Goal: Connect with others: Participate in discussion

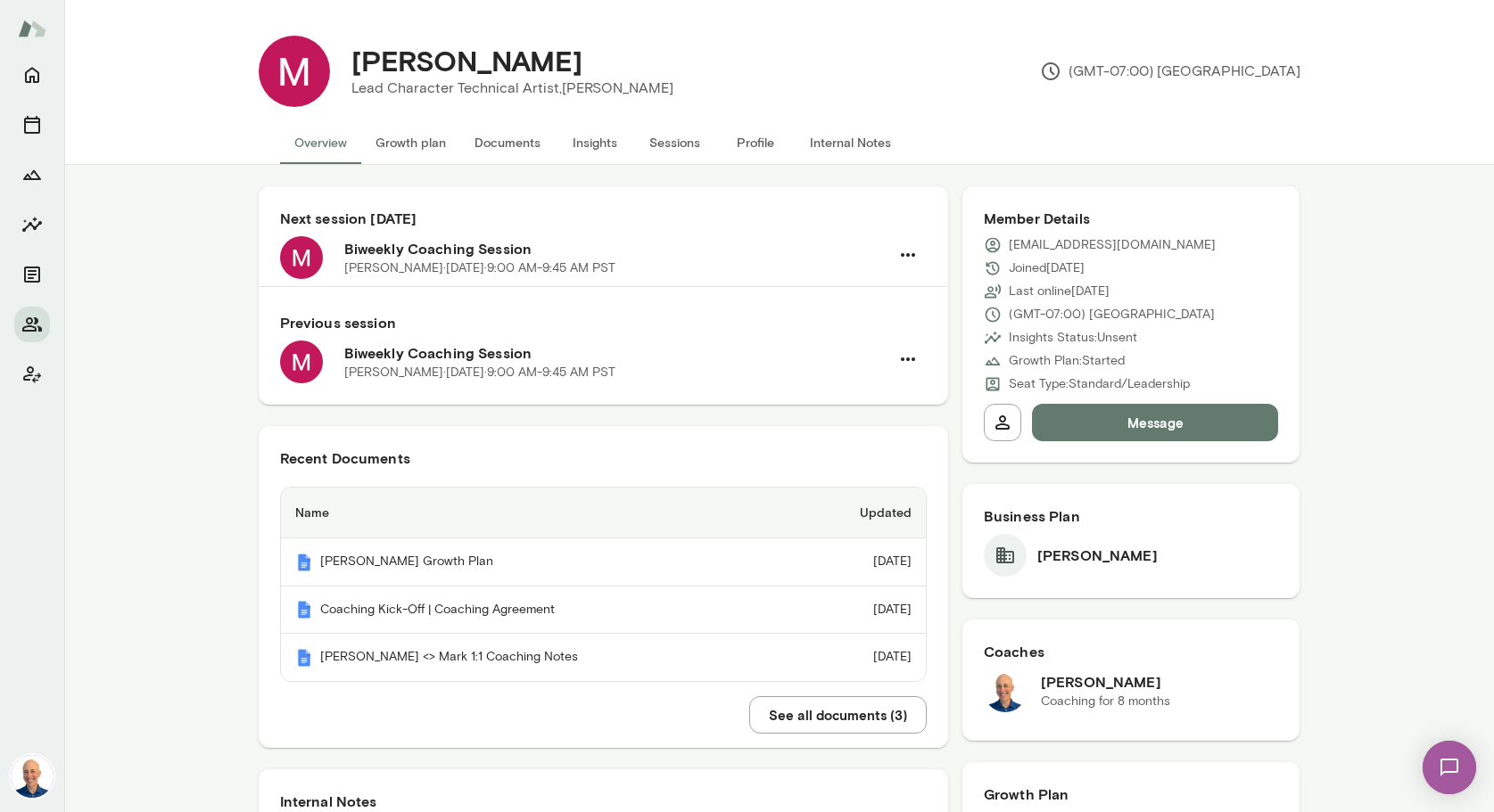
scroll to position [806, 0]
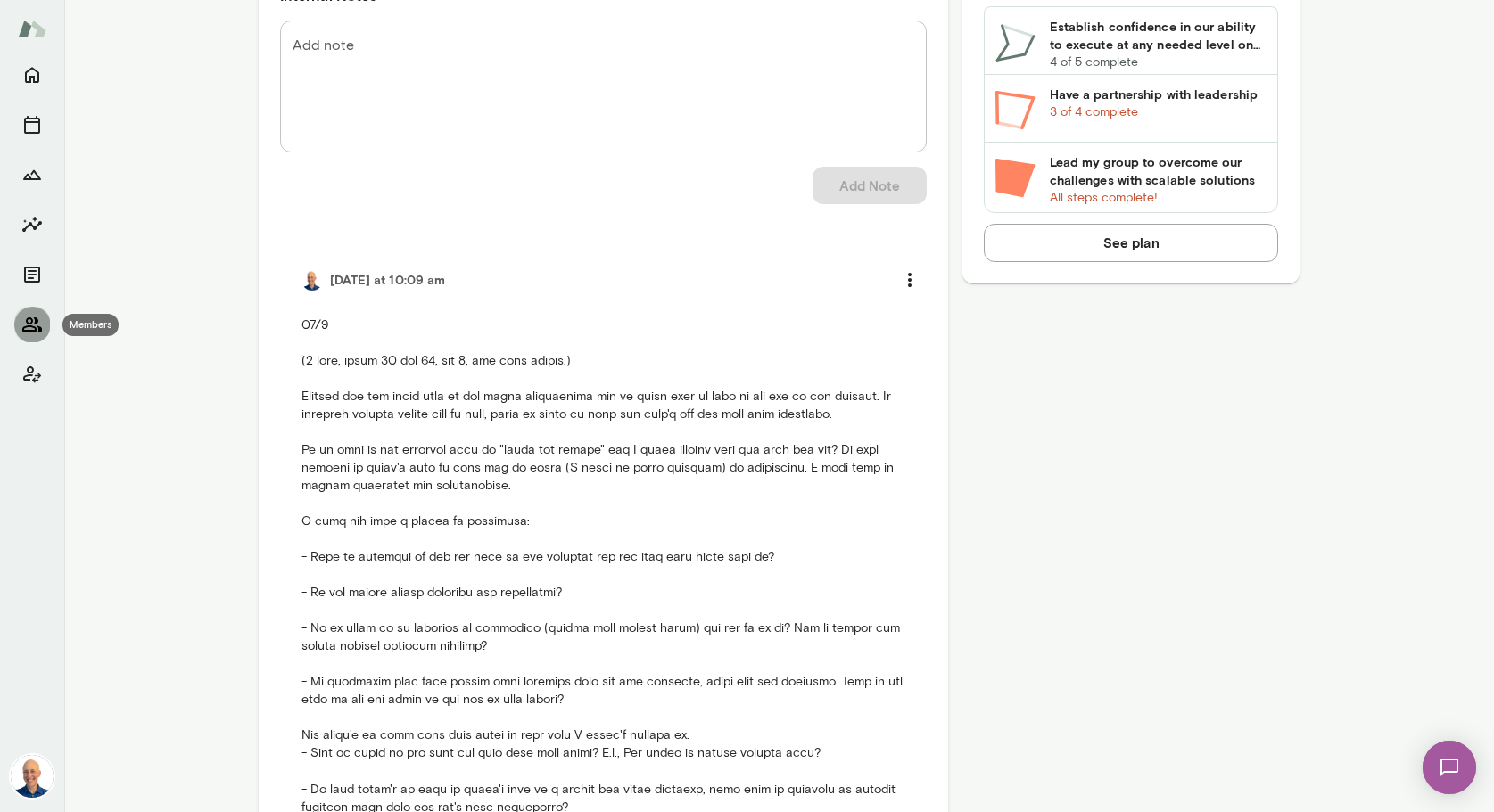
drag, startPoint x: 34, startPoint y: 331, endPoint x: 48, endPoint y: 333, distance: 14.1
click at [35, 331] on icon "Members" at bounding box center [32, 324] width 19 height 14
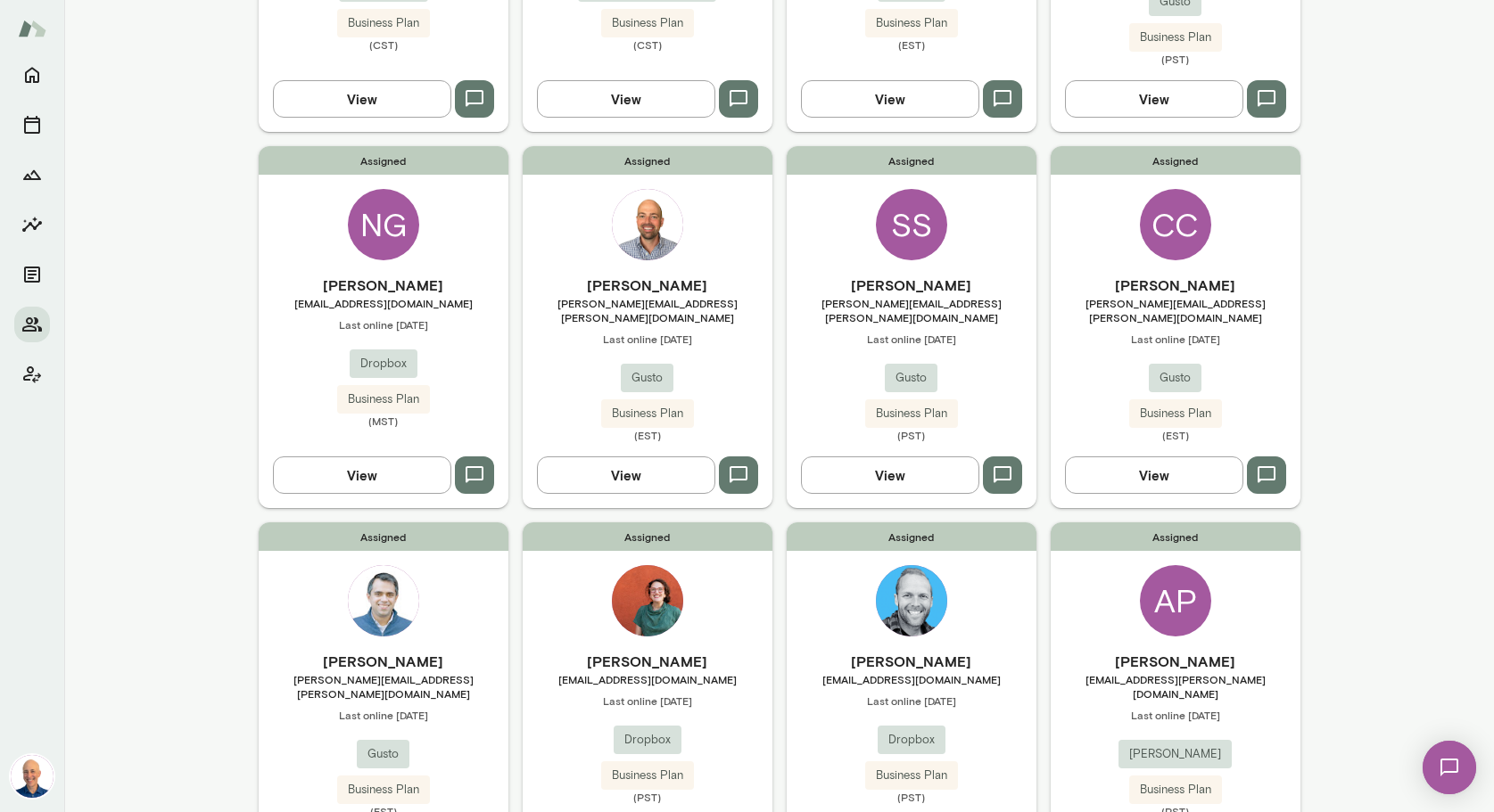
scroll to position [1233, 0]
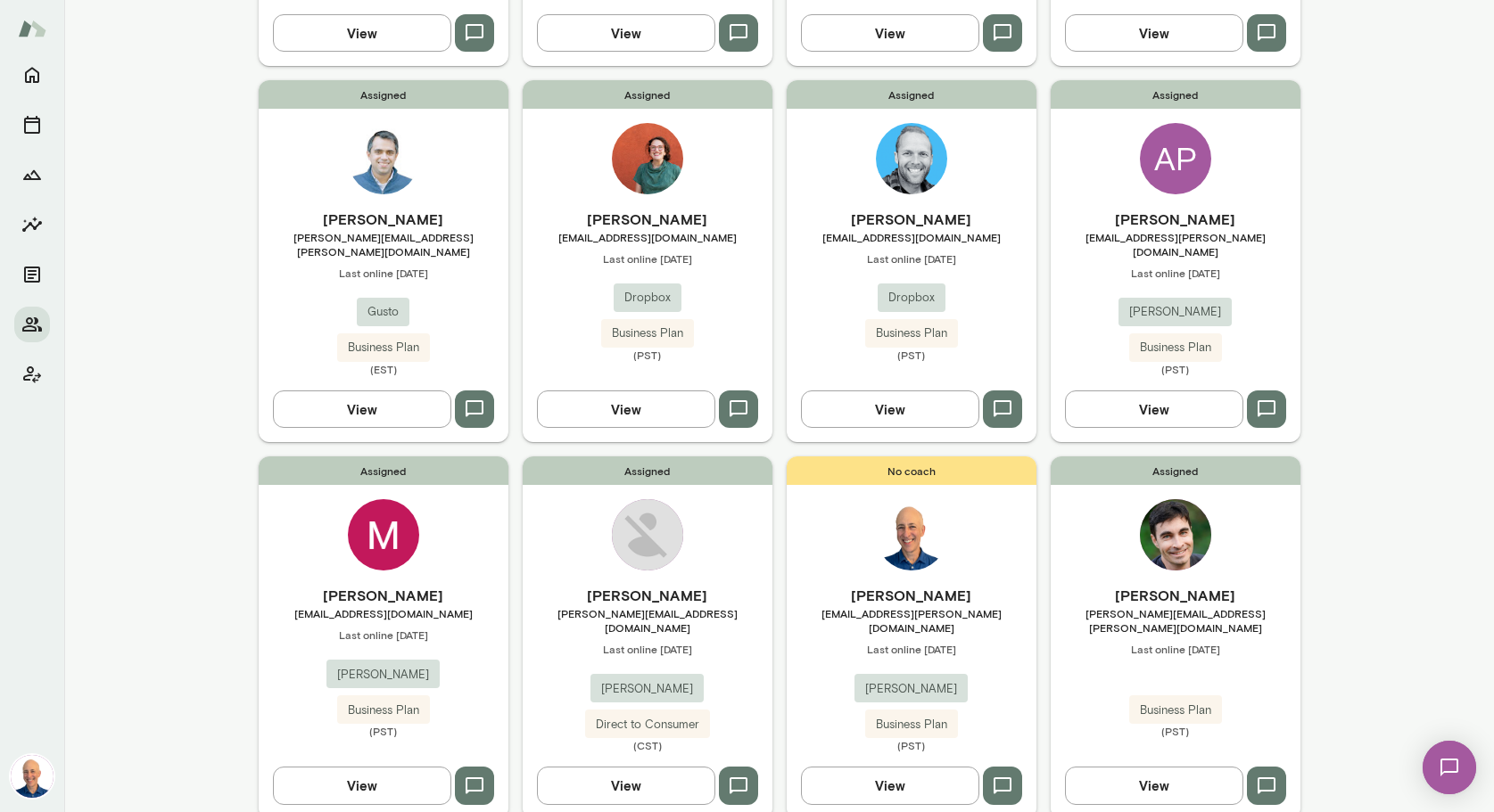
click at [1003, 209] on h6 "[PERSON_NAME]" at bounding box center [911, 219] width 249 height 21
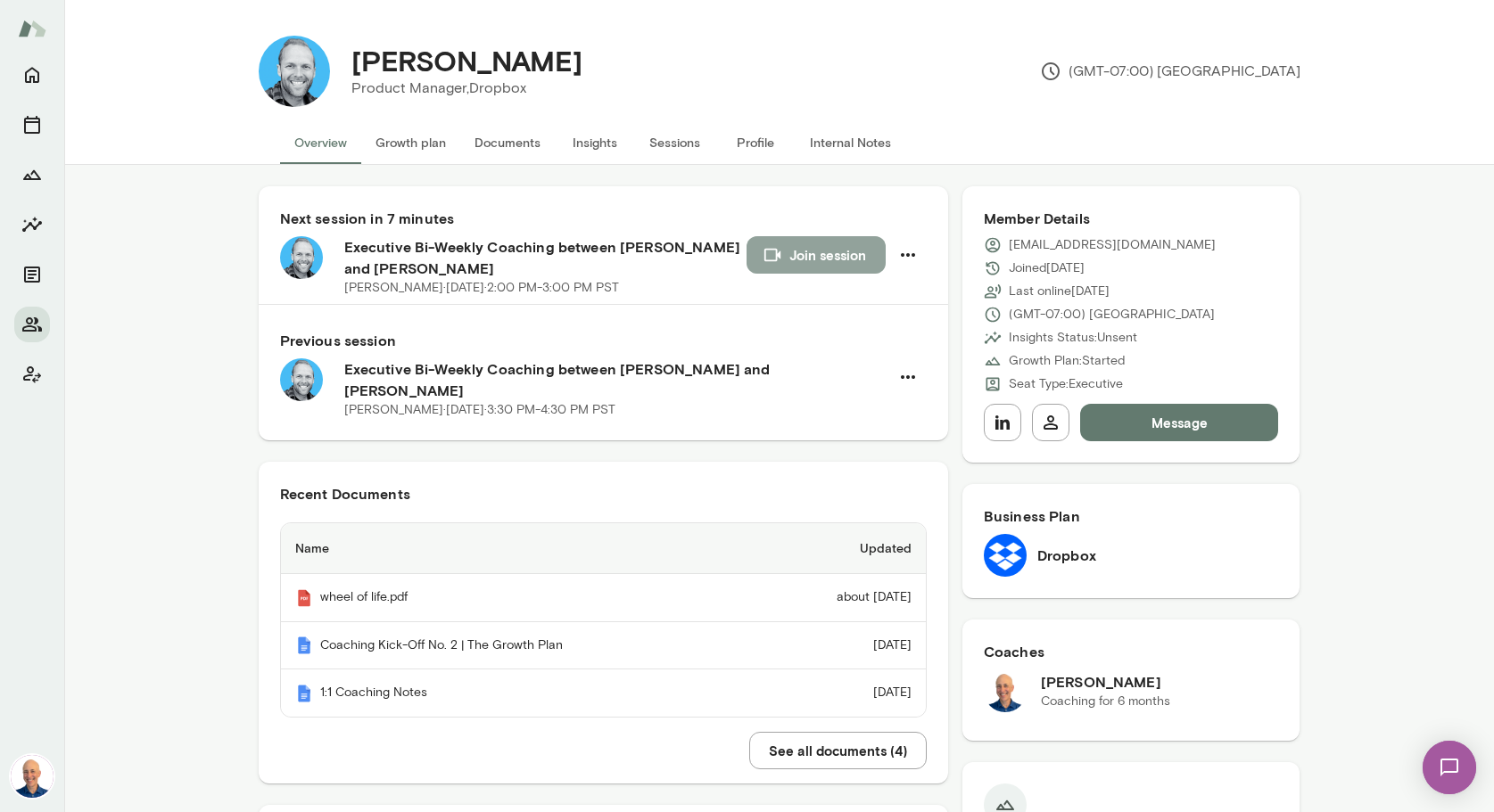
click at [811, 252] on button "Join session" at bounding box center [816, 255] width 140 height 38
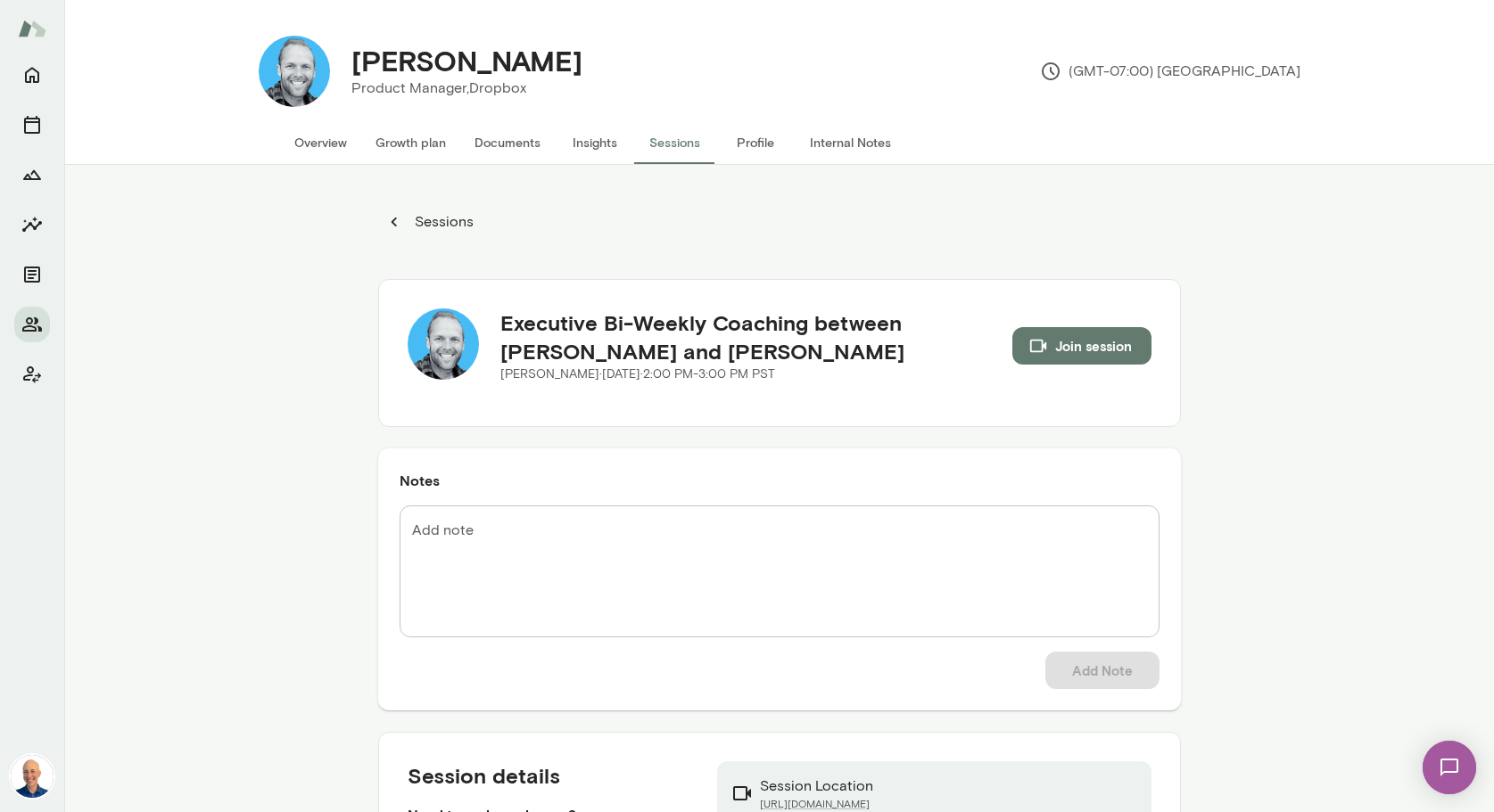
drag, startPoint x: 326, startPoint y: 135, endPoint x: 641, endPoint y: 154, distance: 315.6
click at [328, 136] on button "Overview" at bounding box center [321, 142] width 81 height 42
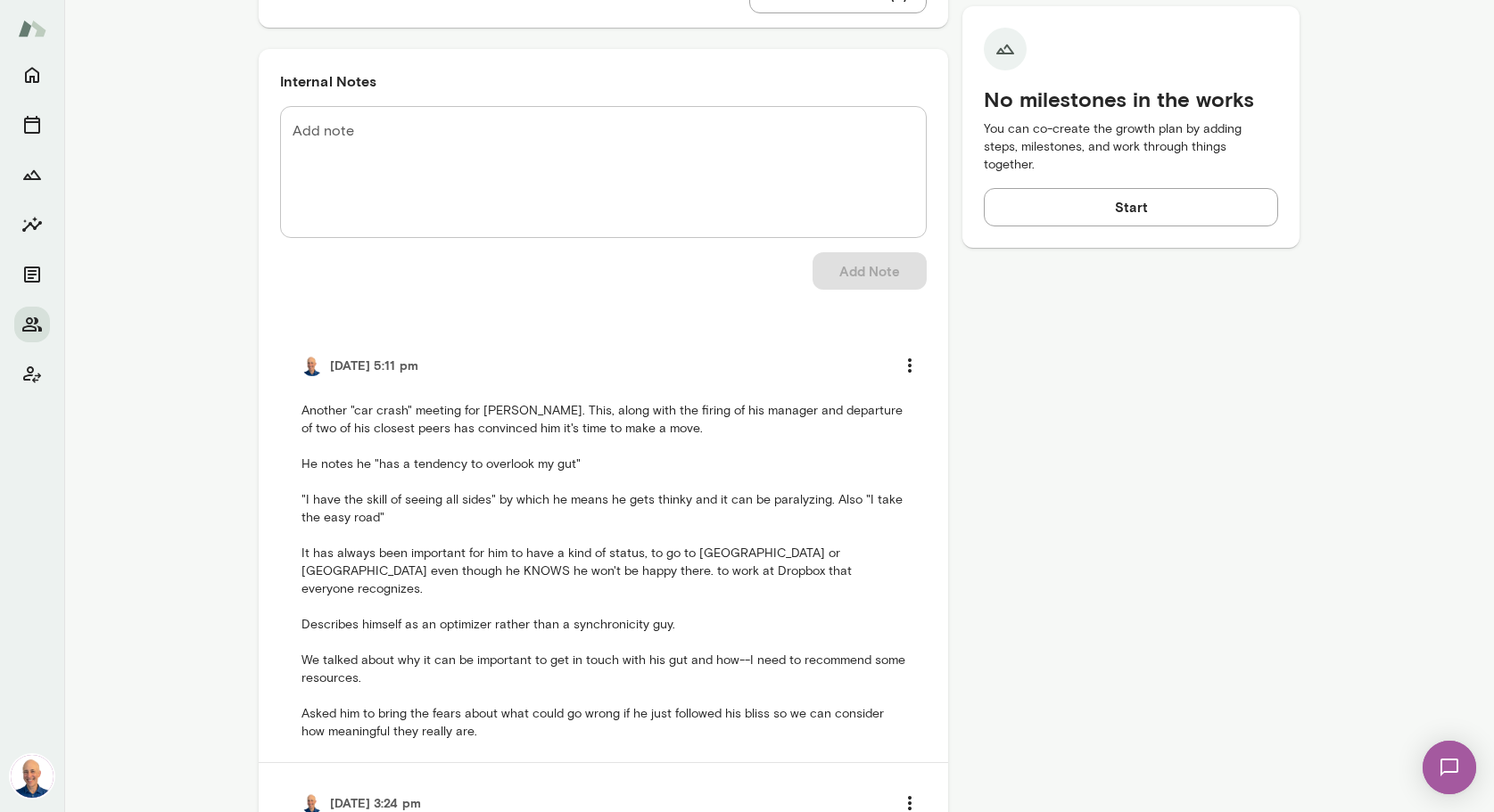
scroll to position [763, 0]
